Goal: Task Accomplishment & Management: Manage account settings

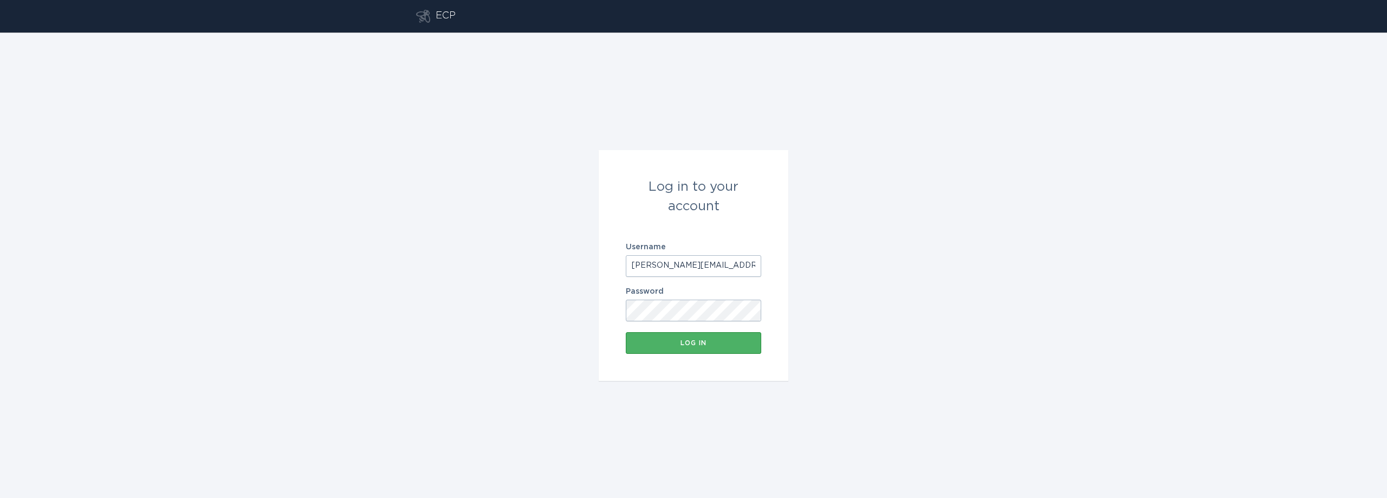
click at [720, 342] on div "Log in" at bounding box center [693, 343] width 125 height 7
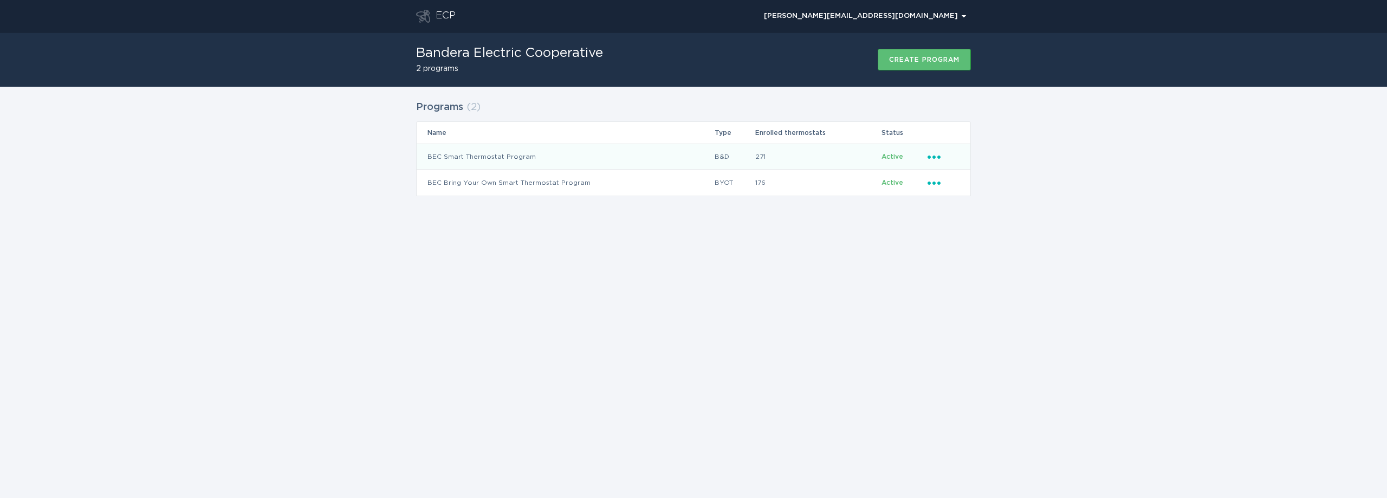
click at [937, 154] on icon "Ellipsis" at bounding box center [935, 155] width 15 height 9
click at [957, 179] on div "Download thermostats list" at bounding box center [984, 175] width 113 height 25
click at [933, 154] on icon "Ellipsis" at bounding box center [935, 155] width 15 height 9
click at [961, 196] on div "Remove thermostat" at bounding box center [984, 200] width 113 height 25
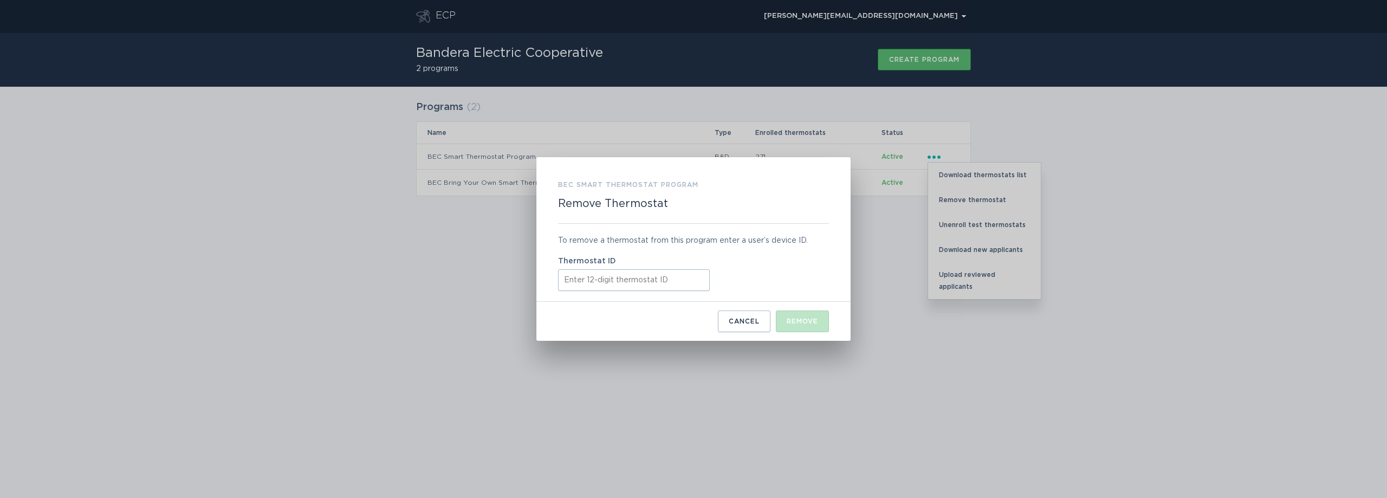
click at [581, 272] on input "Thermostat ID" at bounding box center [634, 280] width 152 height 22
paste input "416418593186"
type input "416418593186"
click at [814, 321] on div "Remove" at bounding box center [802, 321] width 31 height 7
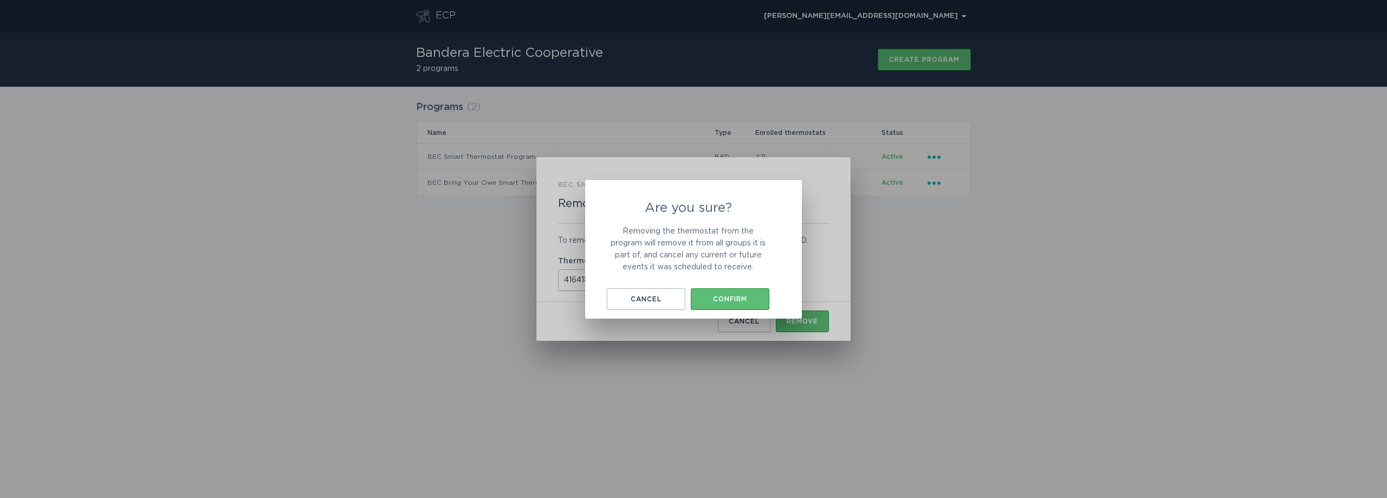
drag, startPoint x: 740, startPoint y: 302, endPoint x: 756, endPoint y: 358, distance: 58.1
click at [740, 302] on div "Confirm" at bounding box center [730, 299] width 68 height 7
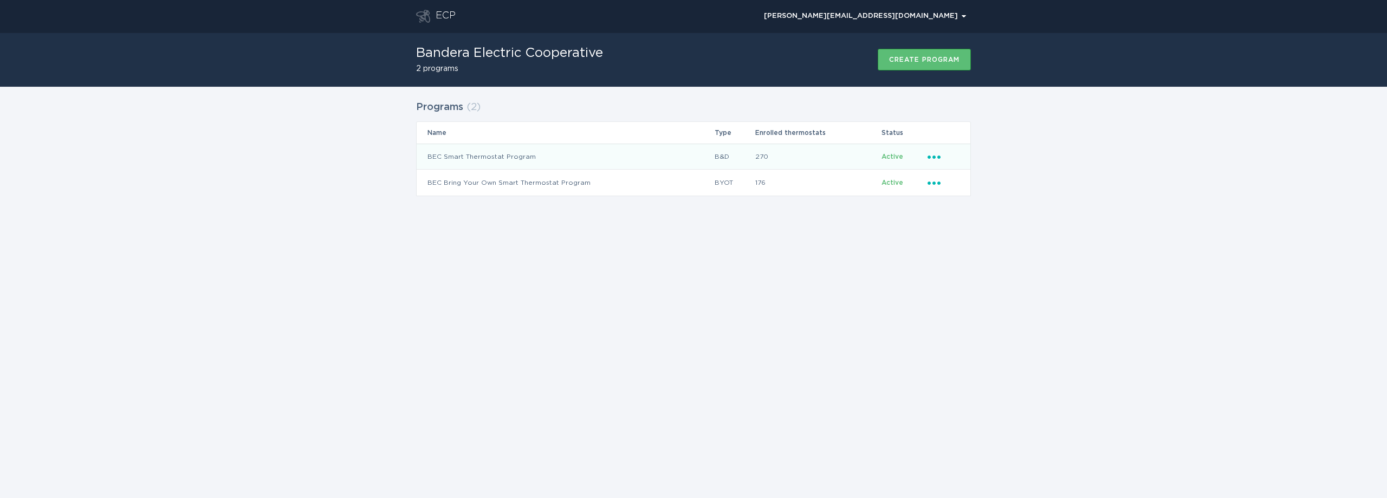
click at [927, 156] on td "Ellipsis" at bounding box center [948, 157] width 43 height 26
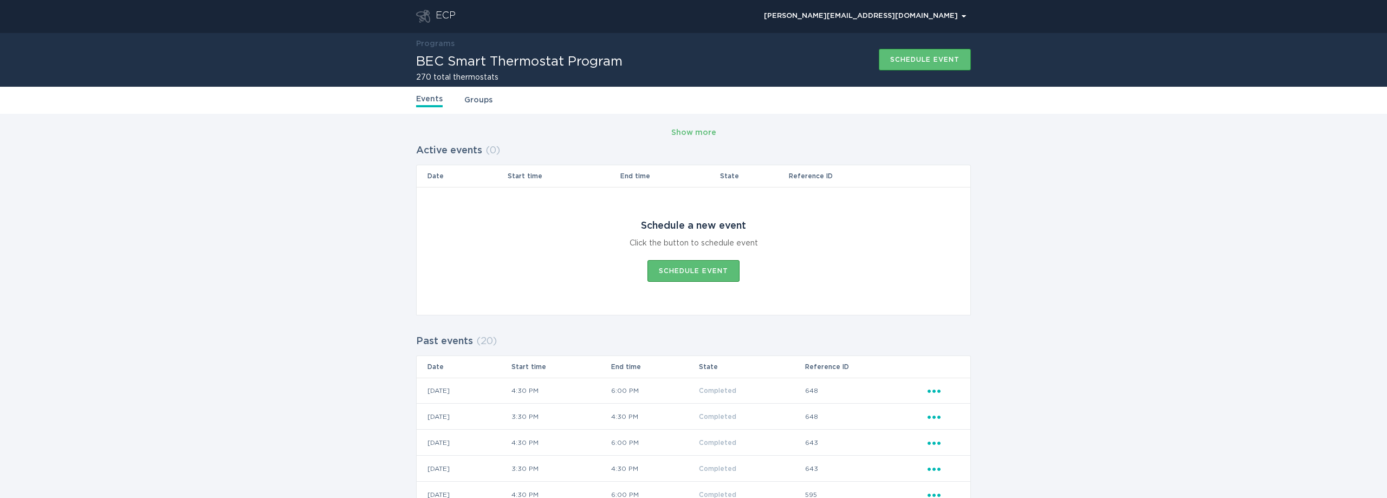
click at [475, 100] on link "Groups" at bounding box center [478, 100] width 28 height 12
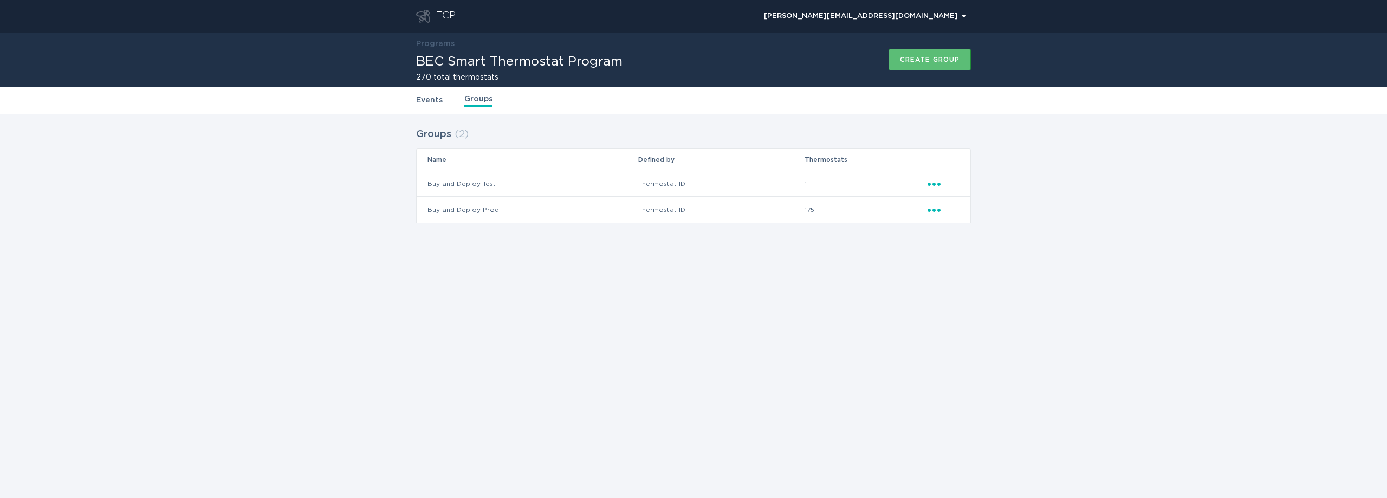
click at [427, 98] on link "Events" at bounding box center [429, 100] width 27 height 12
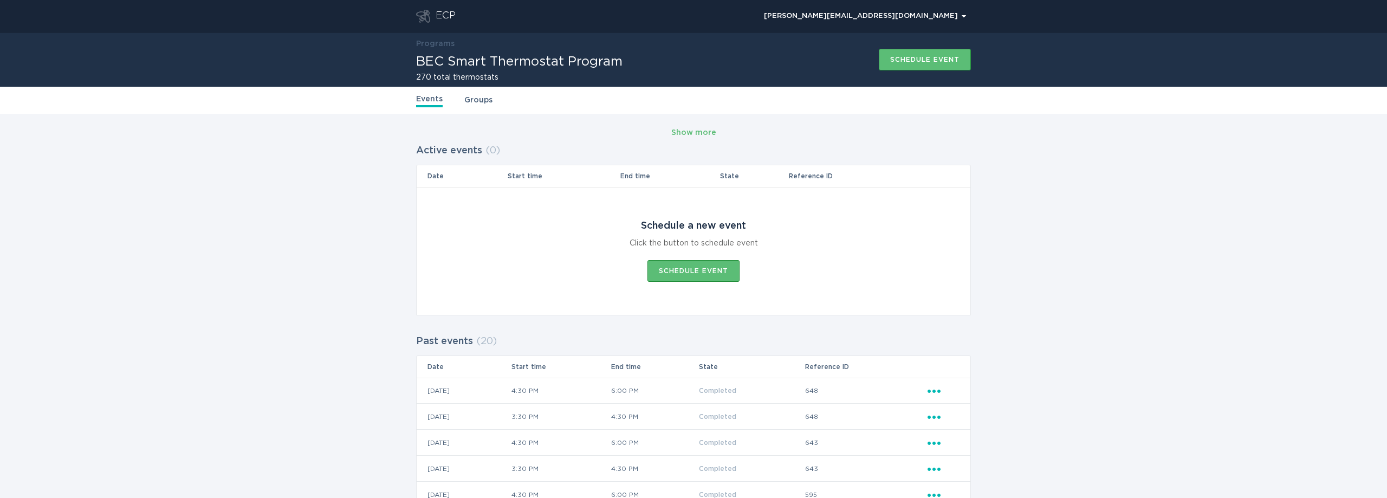
click at [451, 12] on div "ECP" at bounding box center [446, 16] width 20 height 13
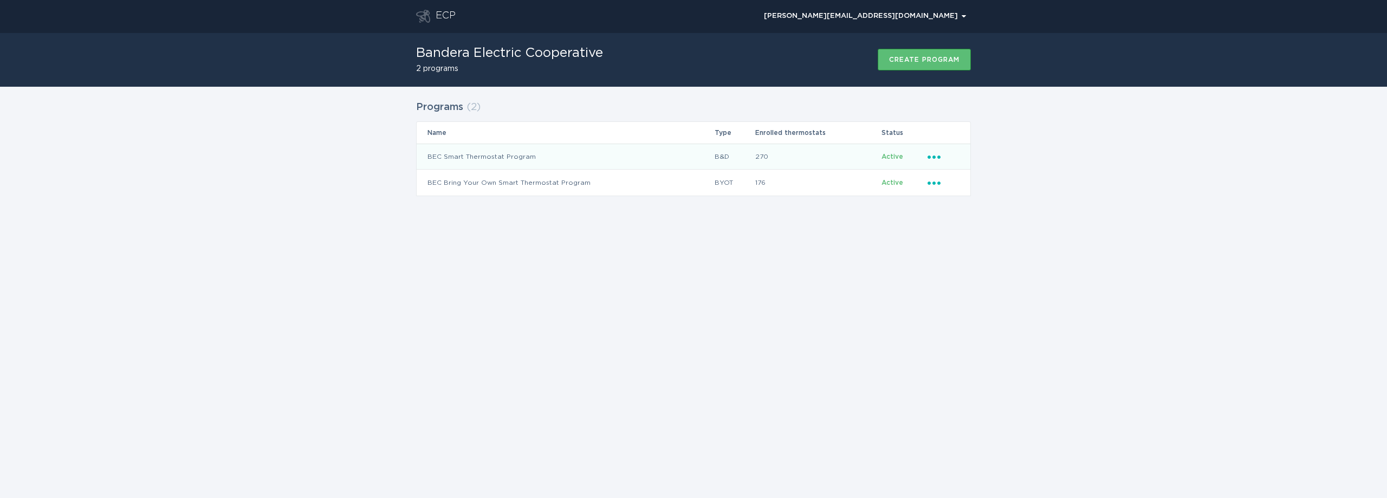
click at [928, 155] on icon "Ellipsis" at bounding box center [935, 155] width 15 height 9
click at [953, 197] on div "Remove thermostat" at bounding box center [984, 200] width 113 height 25
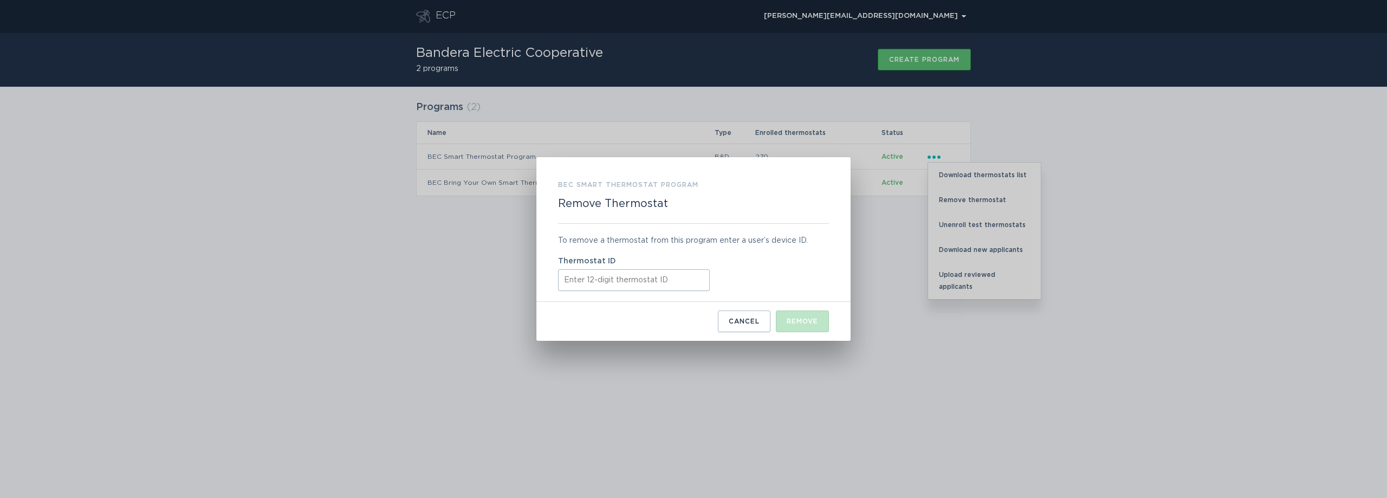
click at [613, 288] on input "Thermostat ID" at bounding box center [634, 280] width 152 height 22
type input "415532620530"
click at [820, 322] on button "Remove" at bounding box center [802, 322] width 53 height 22
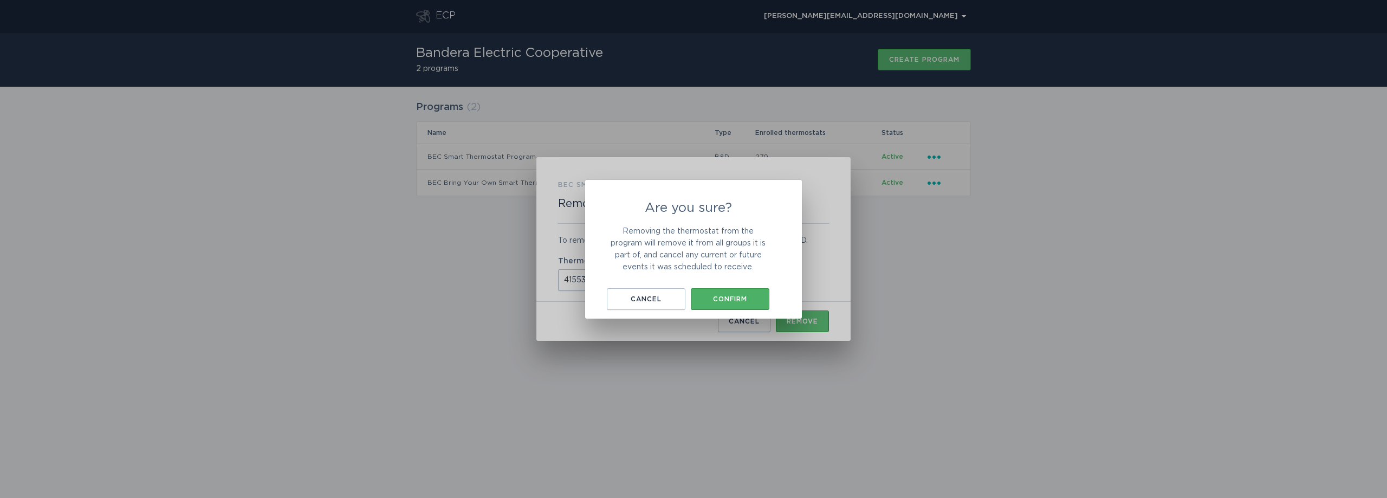
click at [737, 304] on button "Confirm" at bounding box center [730, 299] width 79 height 22
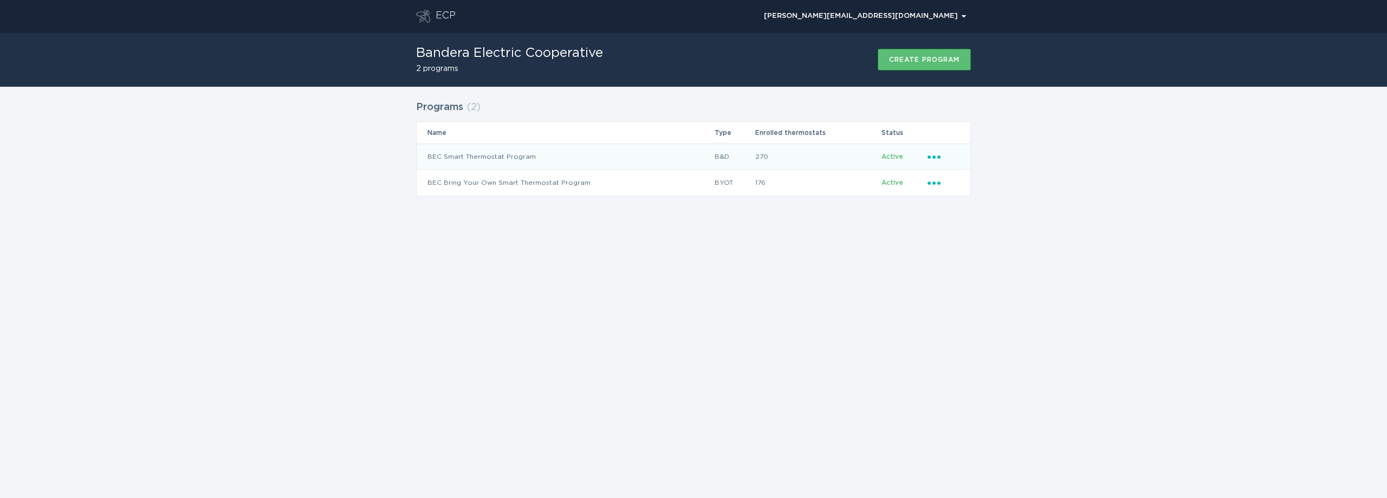
click at [932, 155] on icon "Ellipsis" at bounding box center [935, 155] width 15 height 9
click at [956, 167] on div "Download thermostats list" at bounding box center [984, 175] width 113 height 25
